Goal: Task Accomplishment & Management: Manage account settings

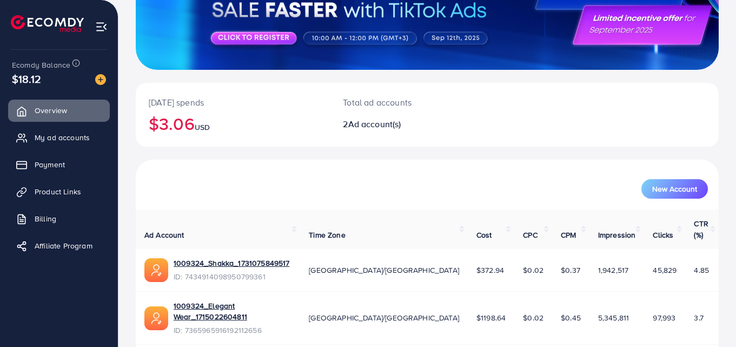
scroll to position [144, 0]
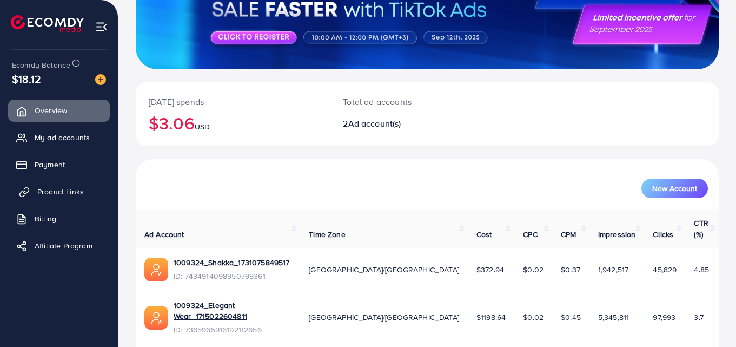
click at [51, 189] on span "Product Links" at bounding box center [60, 191] width 47 height 11
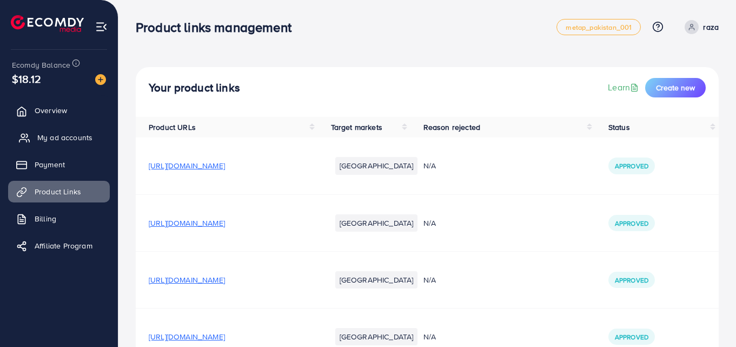
click at [55, 143] on link "My ad accounts" at bounding box center [59, 138] width 102 height 22
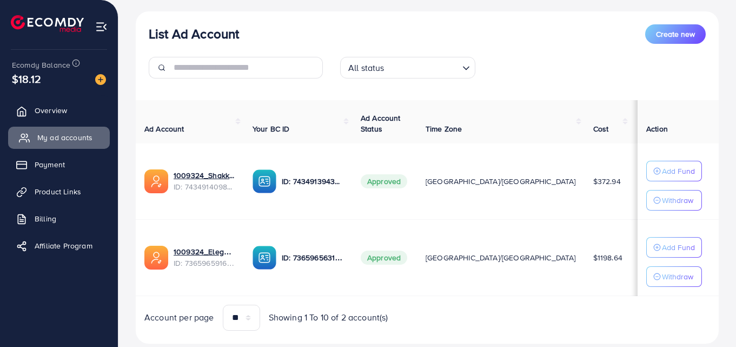
scroll to position [119, 0]
click at [48, 190] on span "Product Links" at bounding box center [60, 191] width 47 height 11
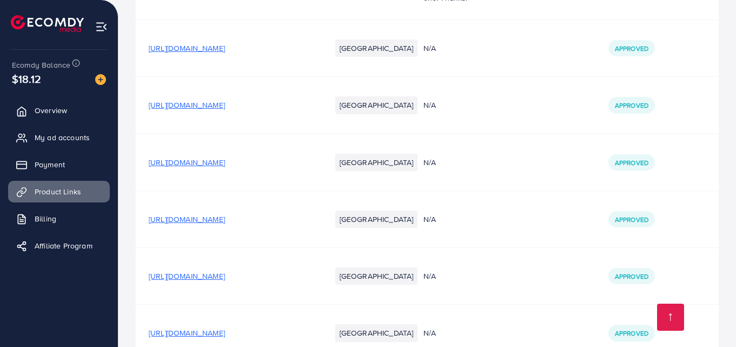
scroll to position [3299, 0]
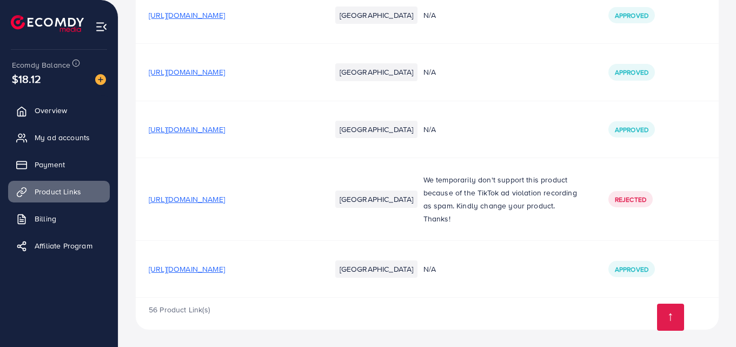
click at [210, 269] on span "[URL][DOMAIN_NAME]" at bounding box center [187, 268] width 76 height 11
click at [41, 137] on span "My ad accounts" at bounding box center [64, 137] width 55 height 11
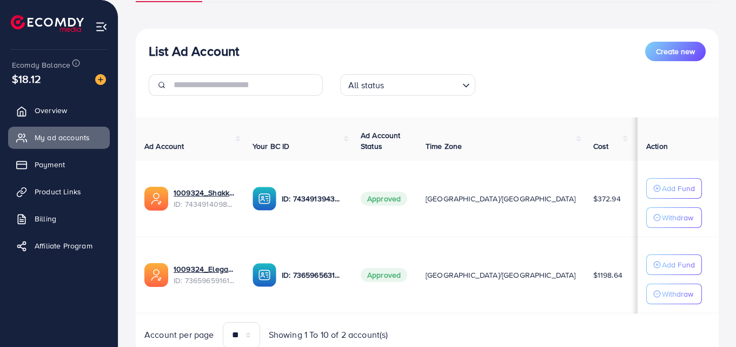
scroll to position [103, 0]
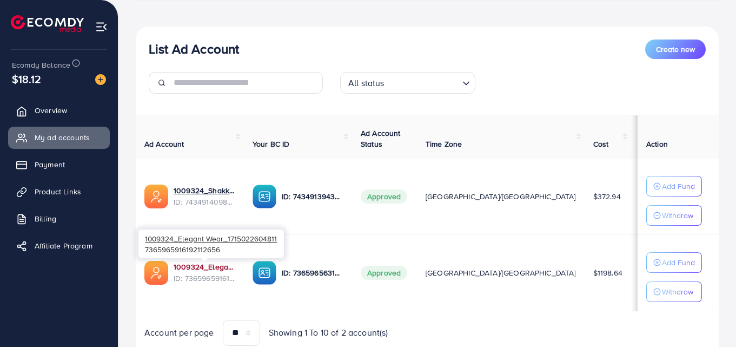
click at [197, 264] on link "1009324_Elegant Wear_1715022604811" at bounding box center [205, 266] width 62 height 11
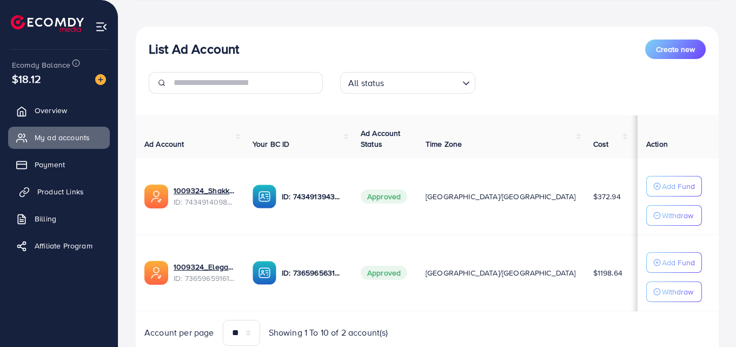
click at [41, 189] on span "Product Links" at bounding box center [60, 191] width 47 height 11
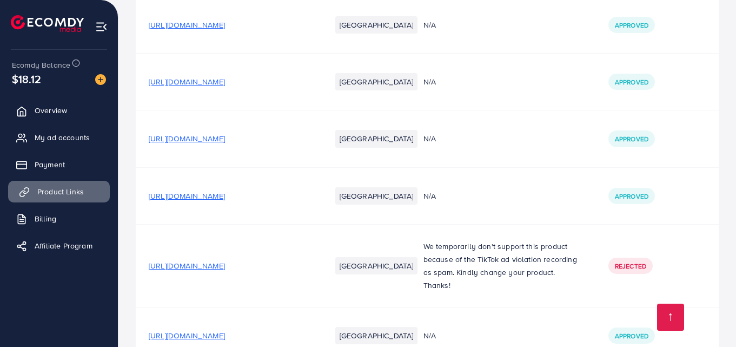
scroll to position [3299, 0]
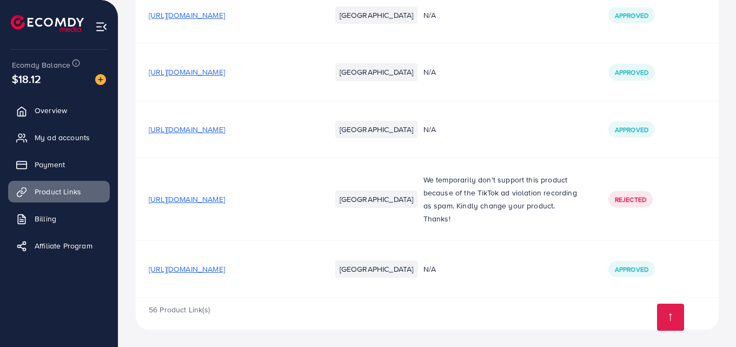
click at [225, 265] on span "[URL][DOMAIN_NAME]" at bounding box center [187, 268] width 76 height 11
click at [54, 140] on span "My ad accounts" at bounding box center [64, 137] width 55 height 11
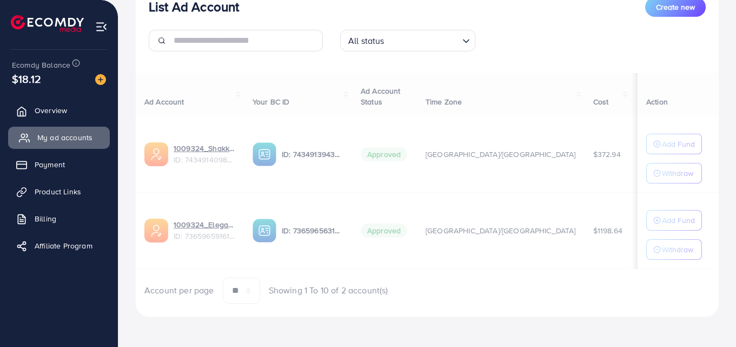
scroll to position [148, 0]
